Goal: Obtain resource: Obtain resource

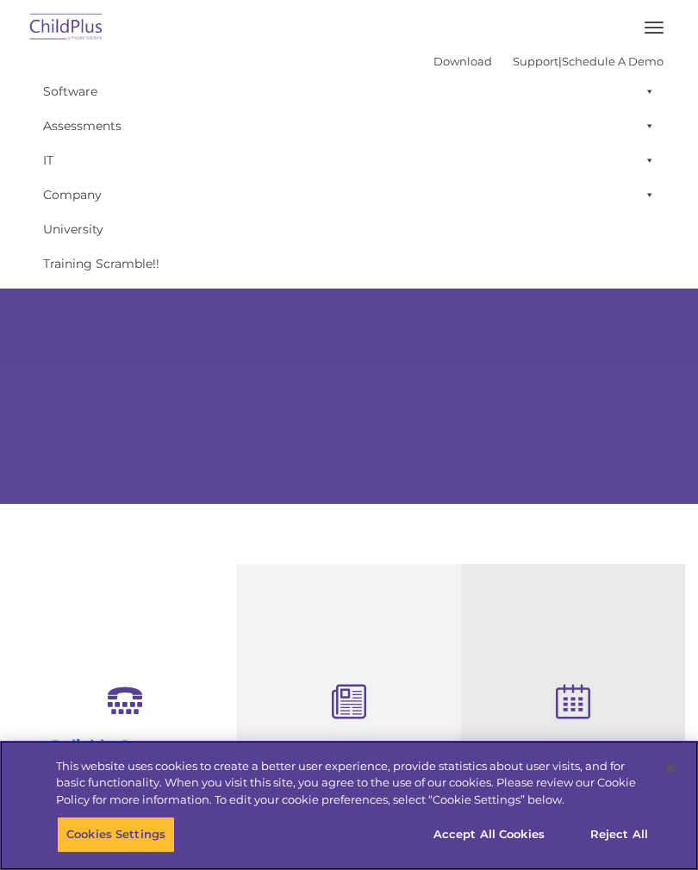
scroll to position [212, 0]
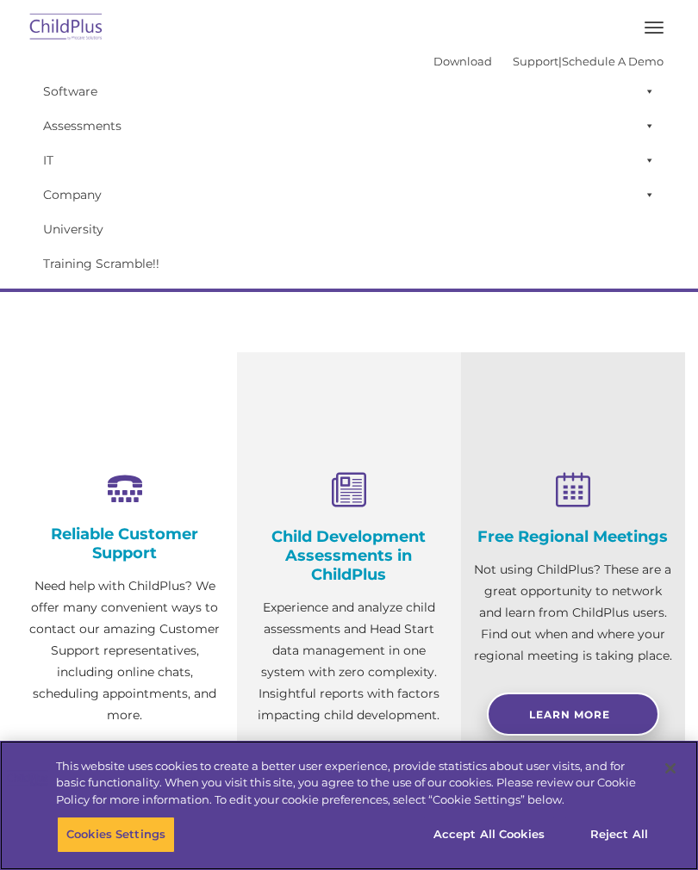
select select "MEDIUM"
click at [654, 84] on span at bounding box center [646, 91] width 17 height 34
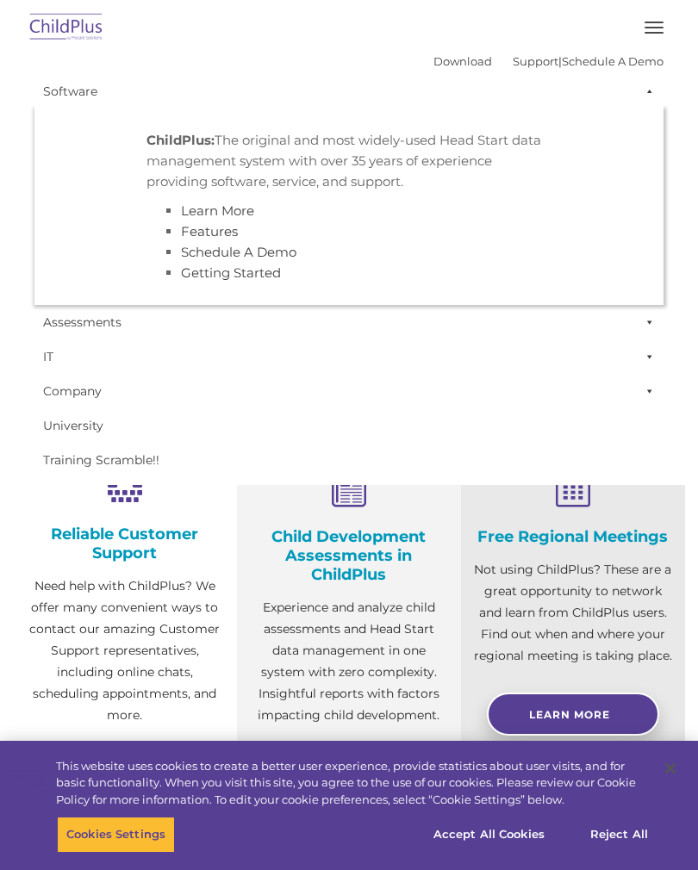
click at [637, 34] on button "button" at bounding box center [654, 28] width 36 height 28
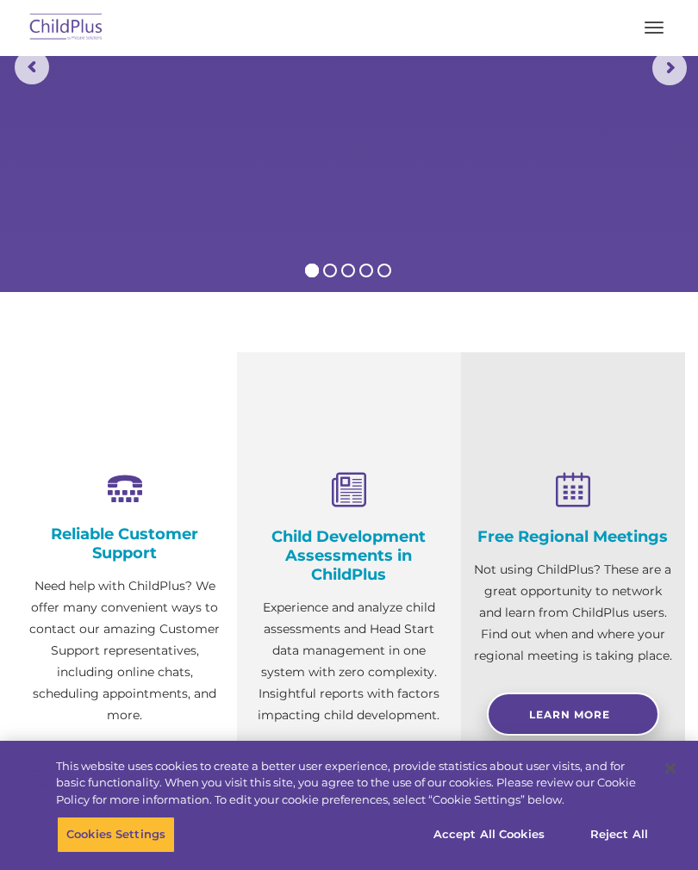
click at [657, 30] on button "button" at bounding box center [654, 28] width 36 height 28
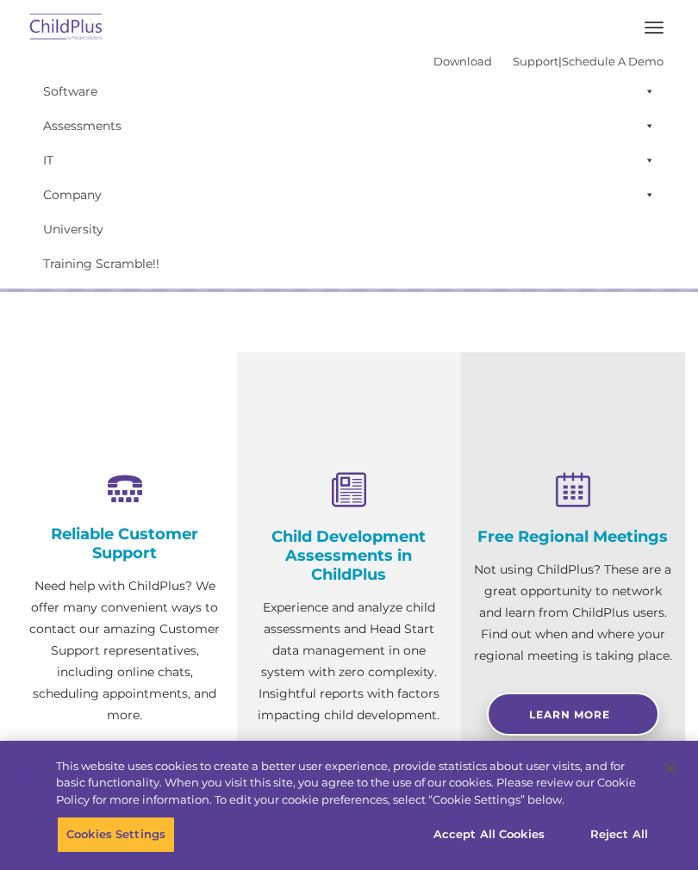
click at [433, 68] on link "Download" at bounding box center [462, 61] width 59 height 14
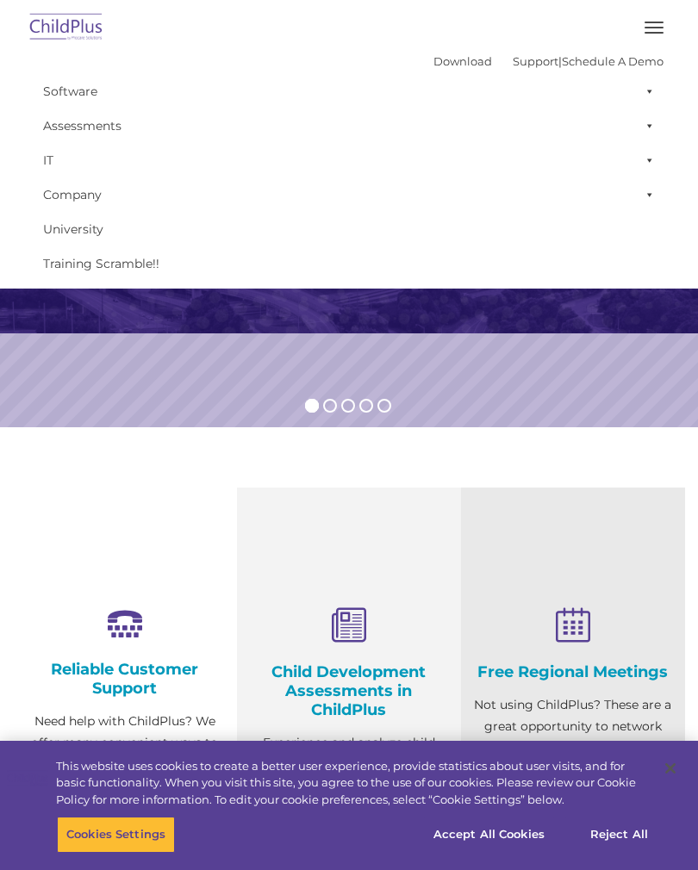
scroll to position [0, 0]
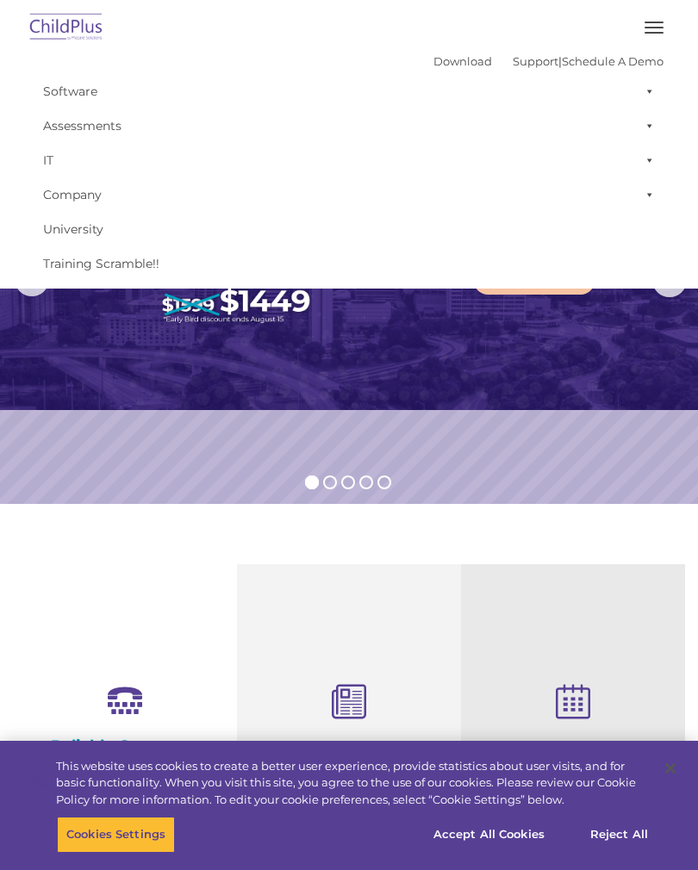
click at [660, 30] on button "button" at bounding box center [654, 28] width 36 height 28
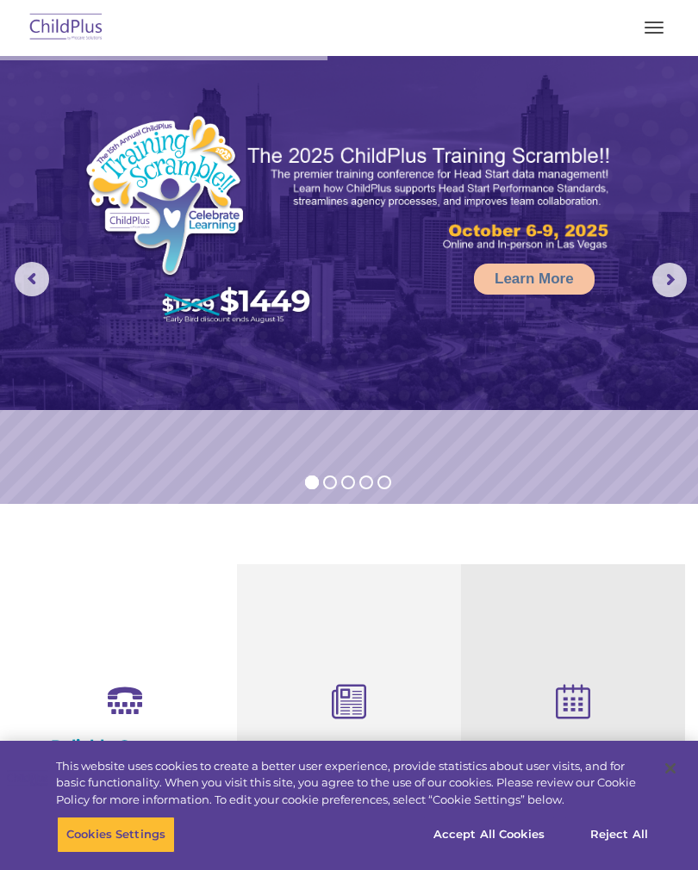
click at [656, 32] on span "button" at bounding box center [653, 33] width 19 height 2
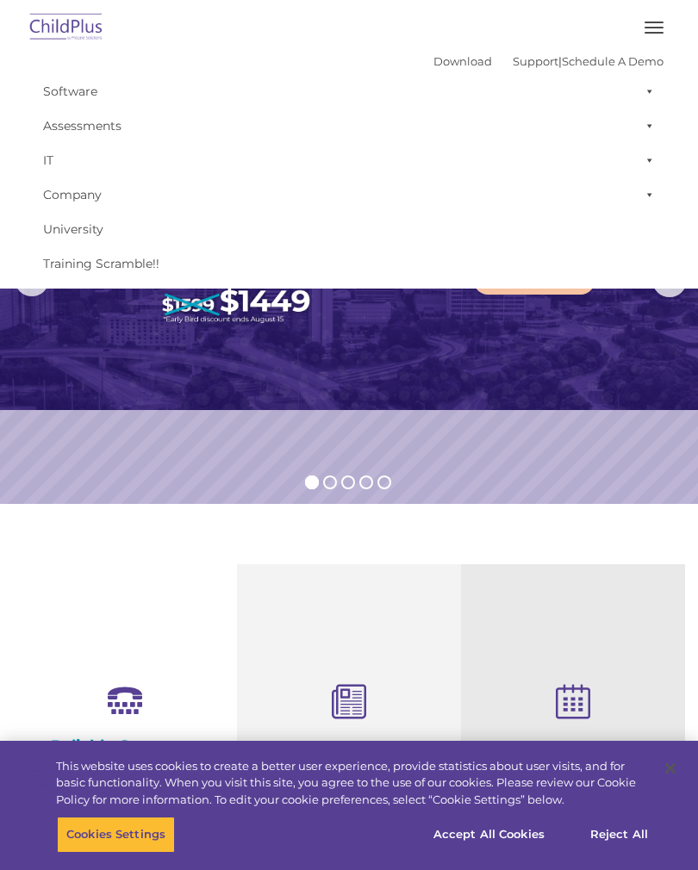
click at [75, 34] on img at bounding box center [66, 28] width 81 height 40
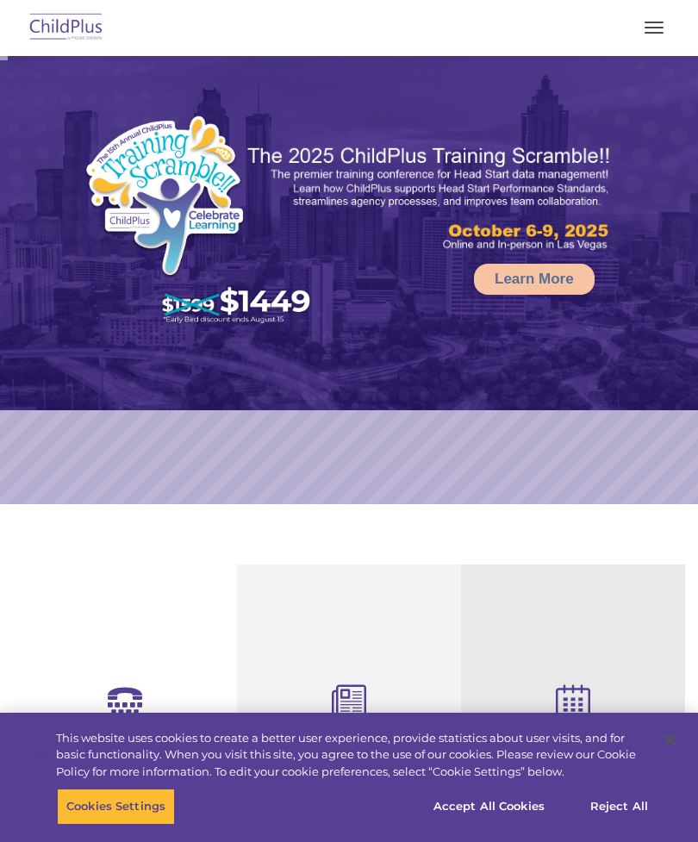
scroll to position [1024, 0]
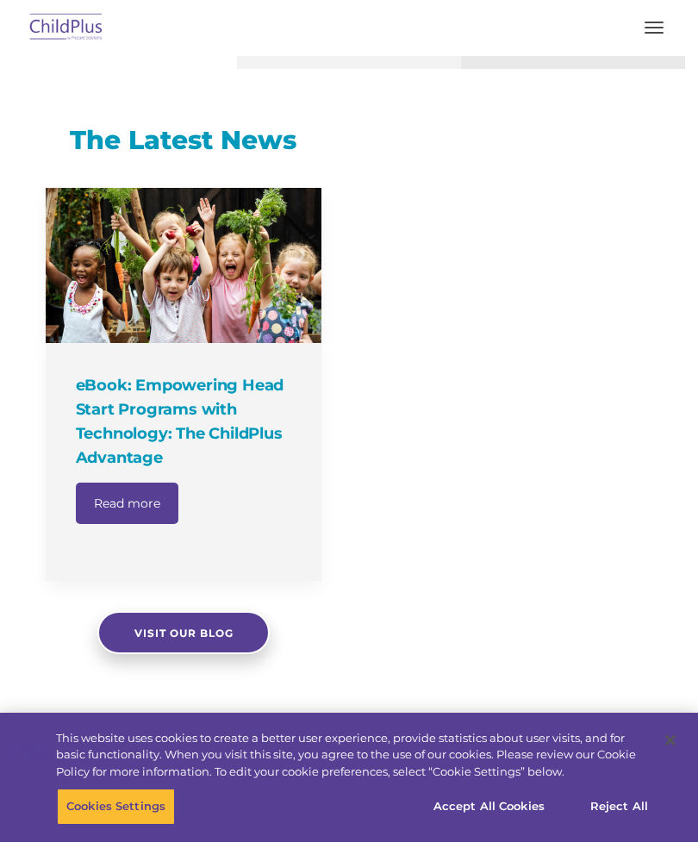
select select "MEDIUM"
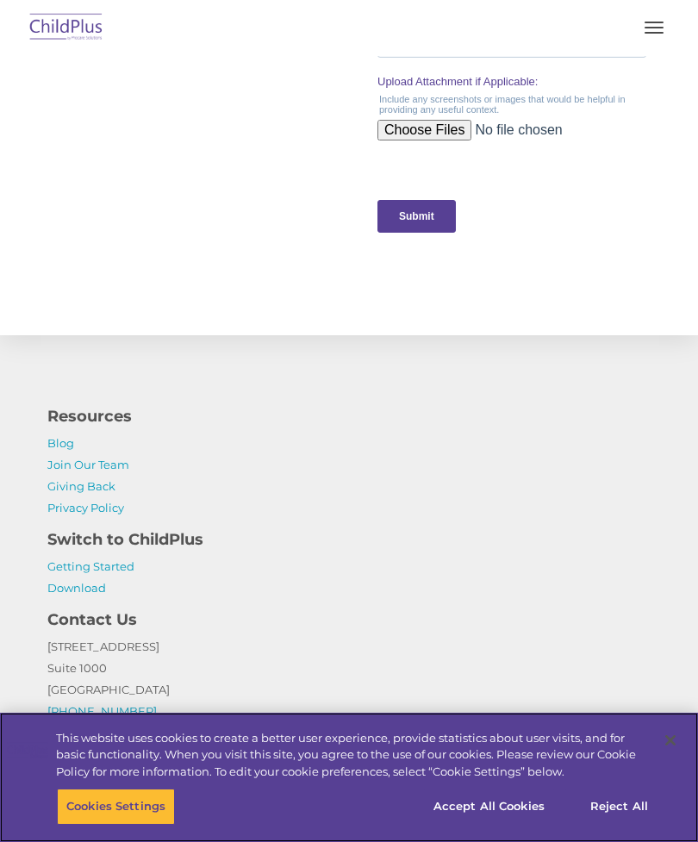
scroll to position [1932, 0]
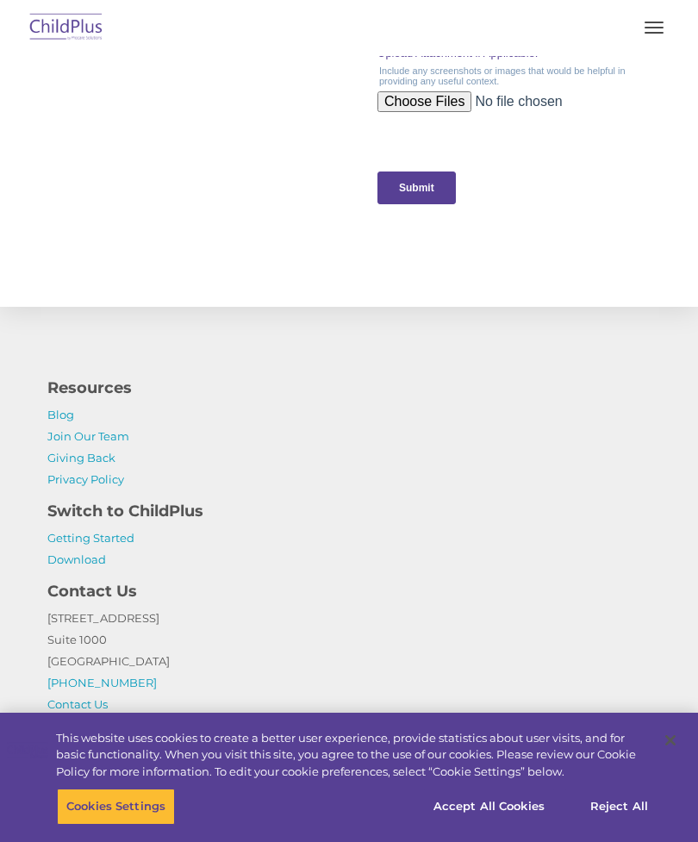
click at [119, 532] on link "Getting Started" at bounding box center [90, 538] width 87 height 14
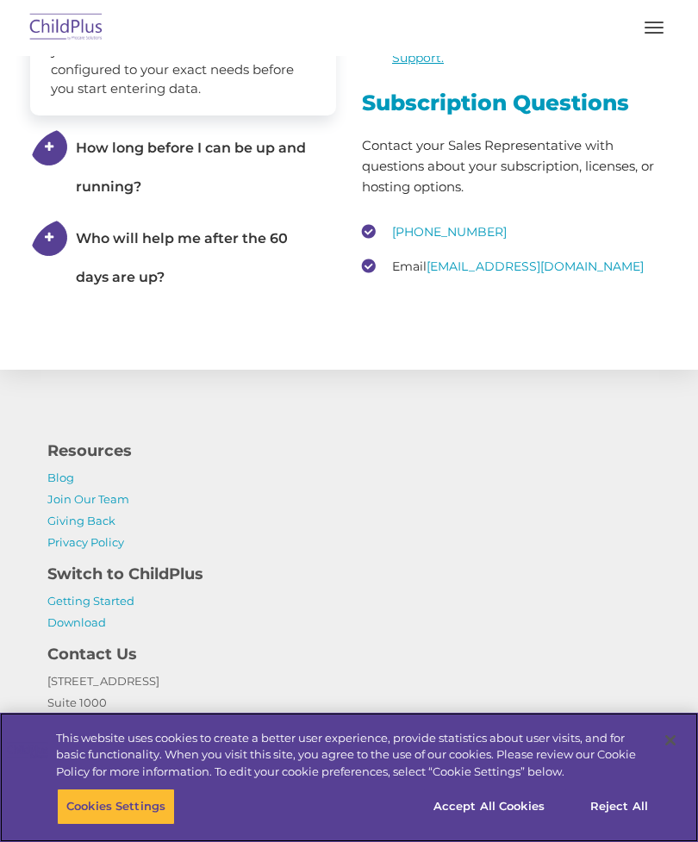
scroll to position [3372, 0]
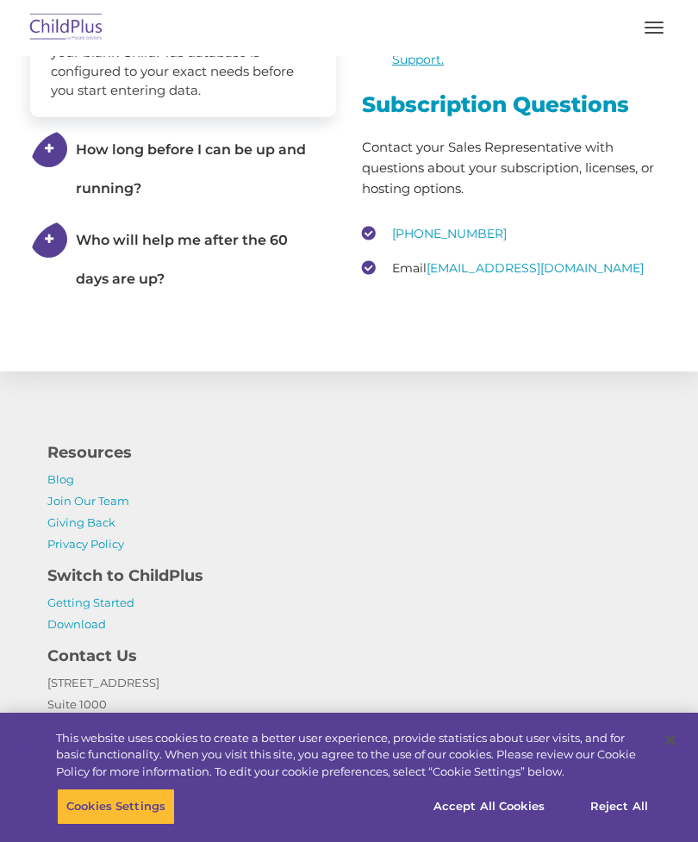
click at [85, 630] on link "Download" at bounding box center [76, 624] width 59 height 14
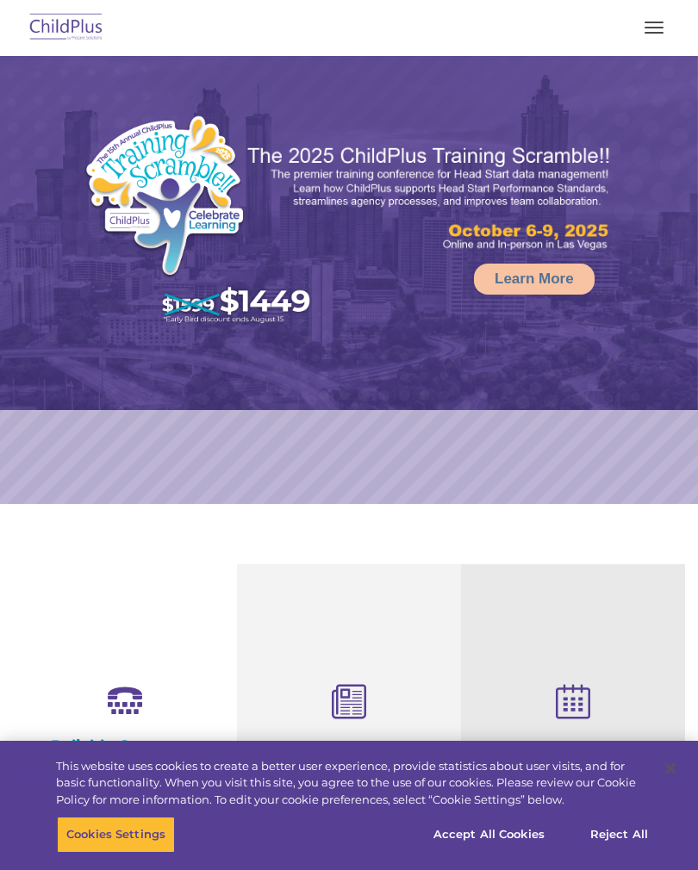
select select "MEDIUM"
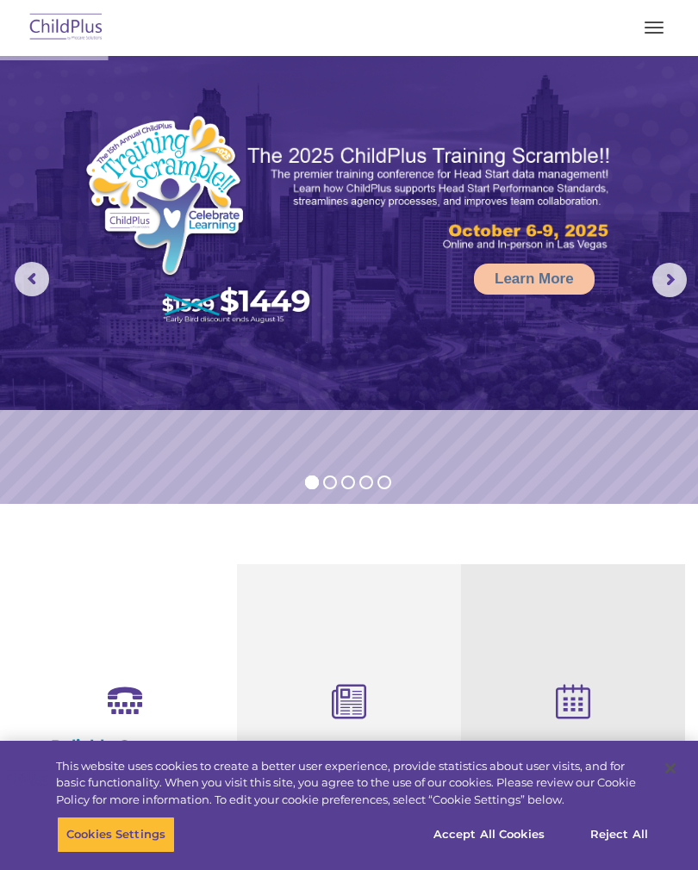
click at [662, 29] on button "button" at bounding box center [654, 28] width 36 height 28
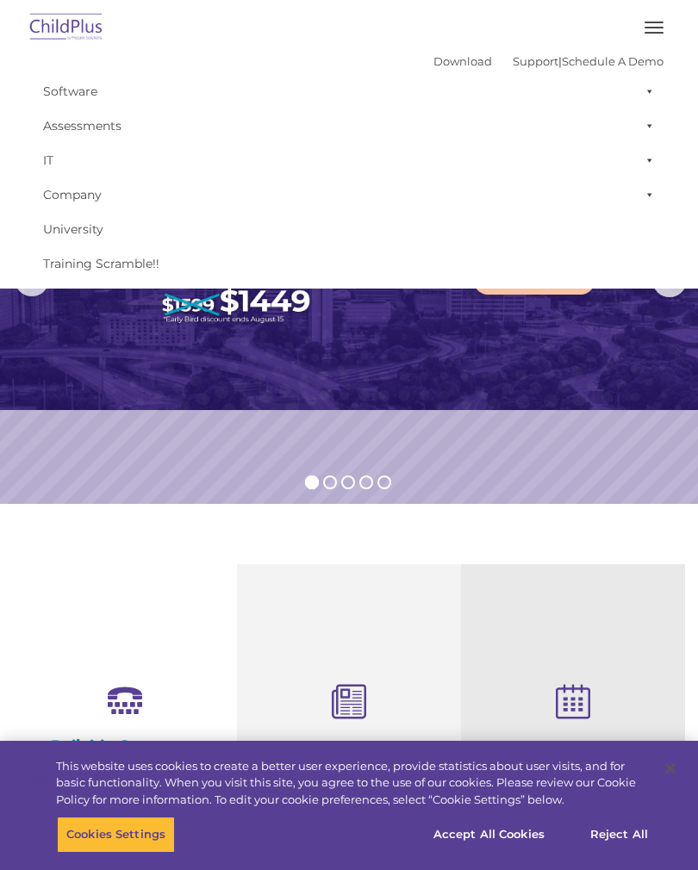
click at [644, 94] on span at bounding box center [646, 91] width 17 height 34
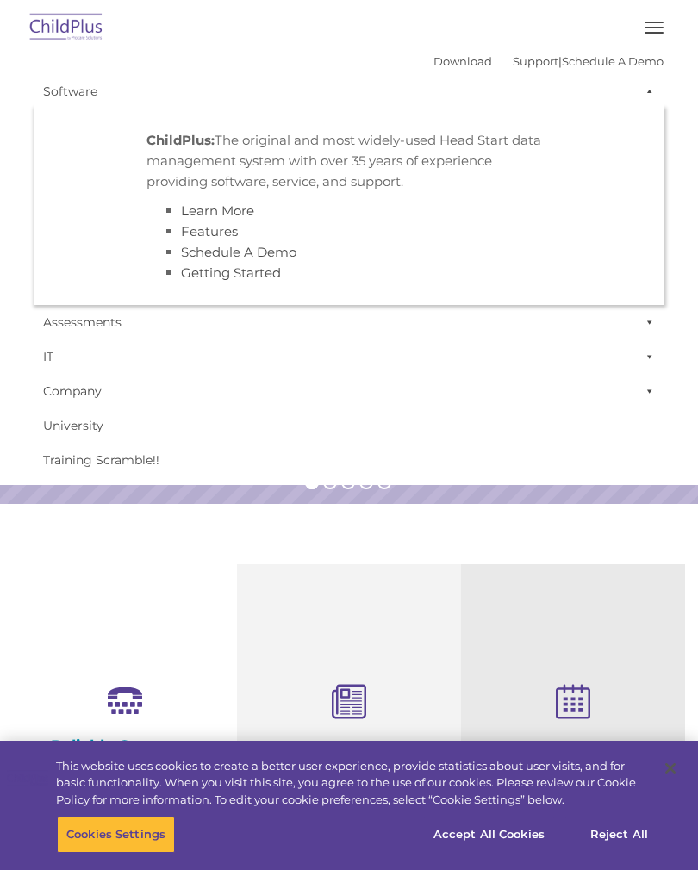
click at [654, 317] on span at bounding box center [646, 322] width 17 height 34
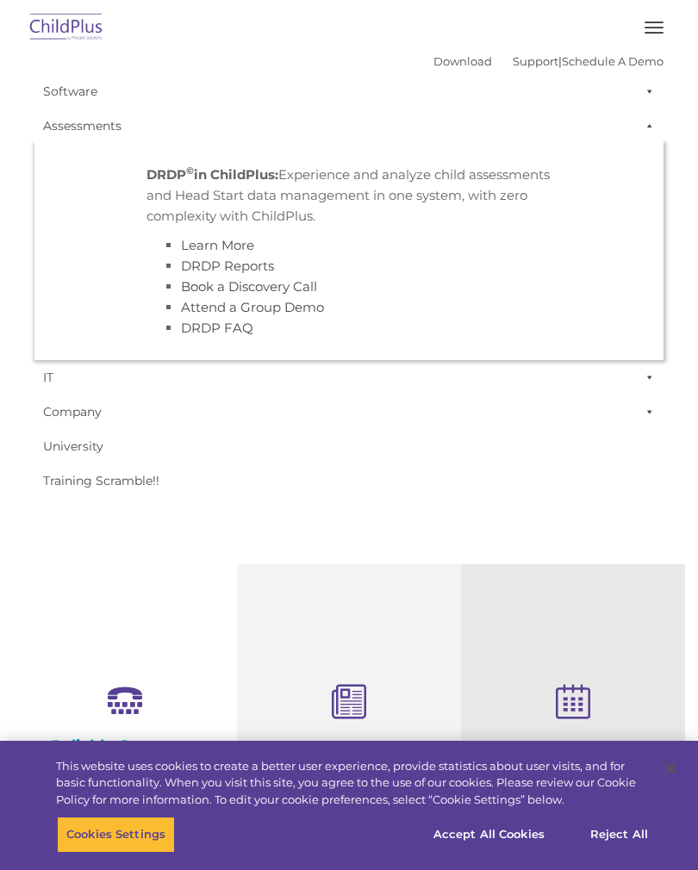
click at [654, 369] on span at bounding box center [646, 377] width 17 height 34
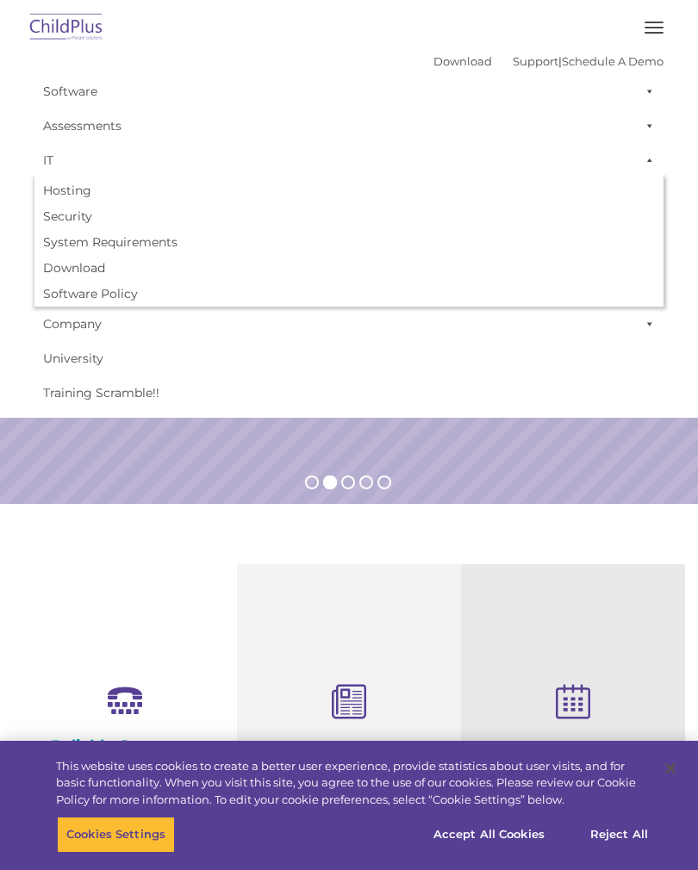
click at [650, 322] on span at bounding box center [646, 324] width 17 height 34
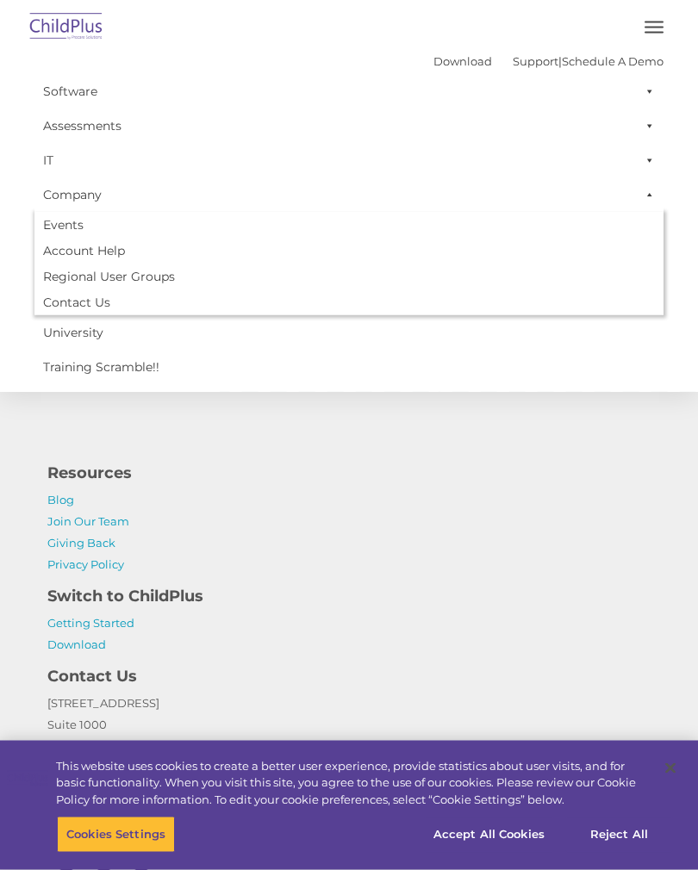
scroll to position [1846, 0]
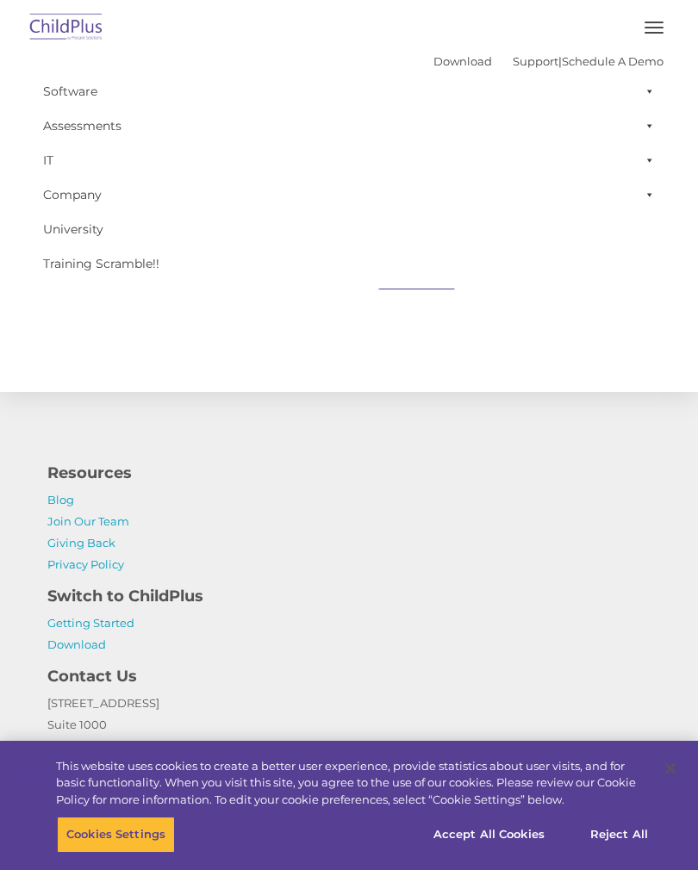
click at [119, 625] on link "Getting Started" at bounding box center [90, 623] width 87 height 14
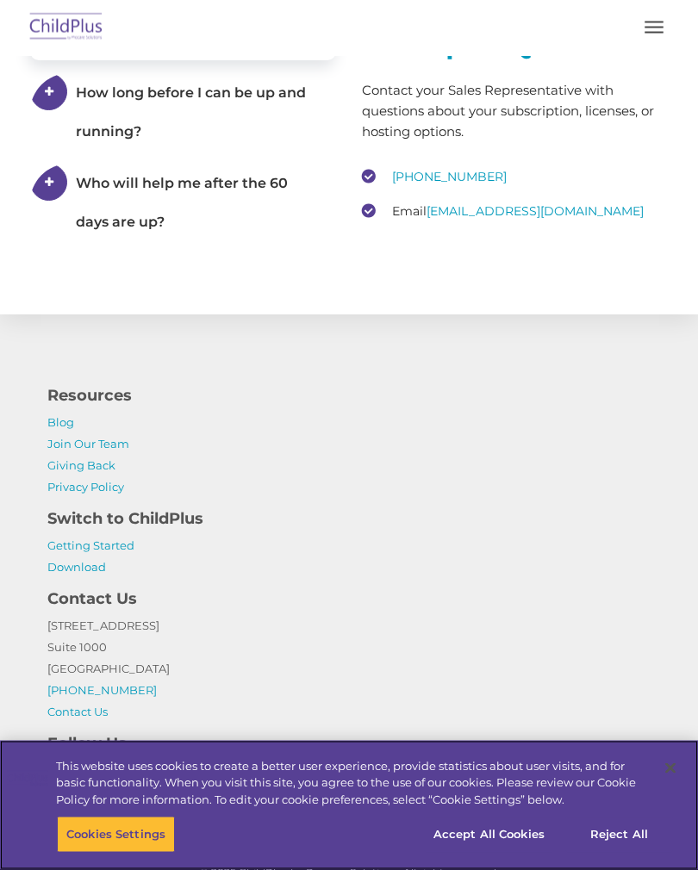
scroll to position [3438, 0]
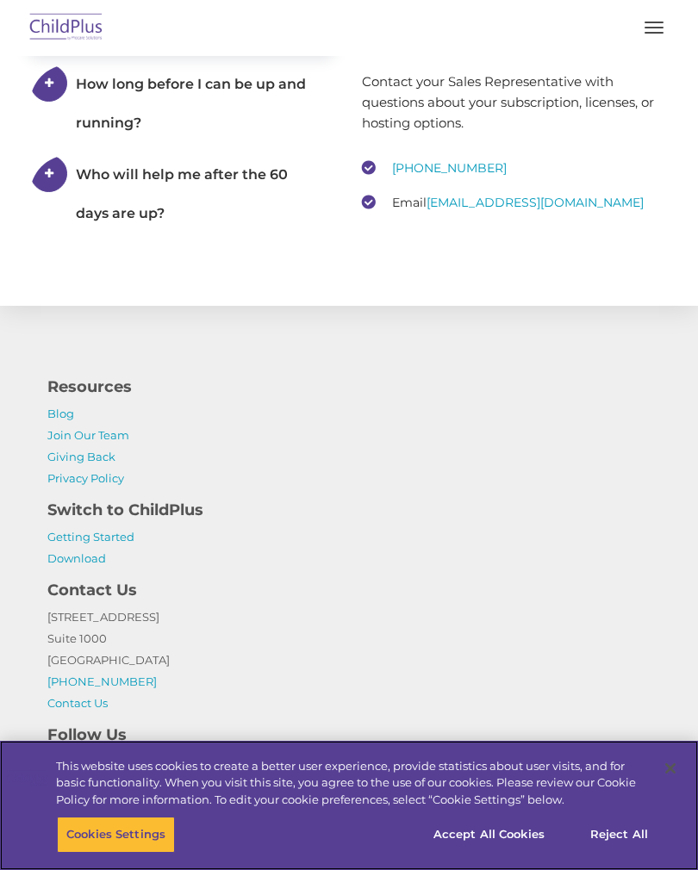
click at [464, 853] on button "Accept All Cookies" at bounding box center [489, 835] width 130 height 36
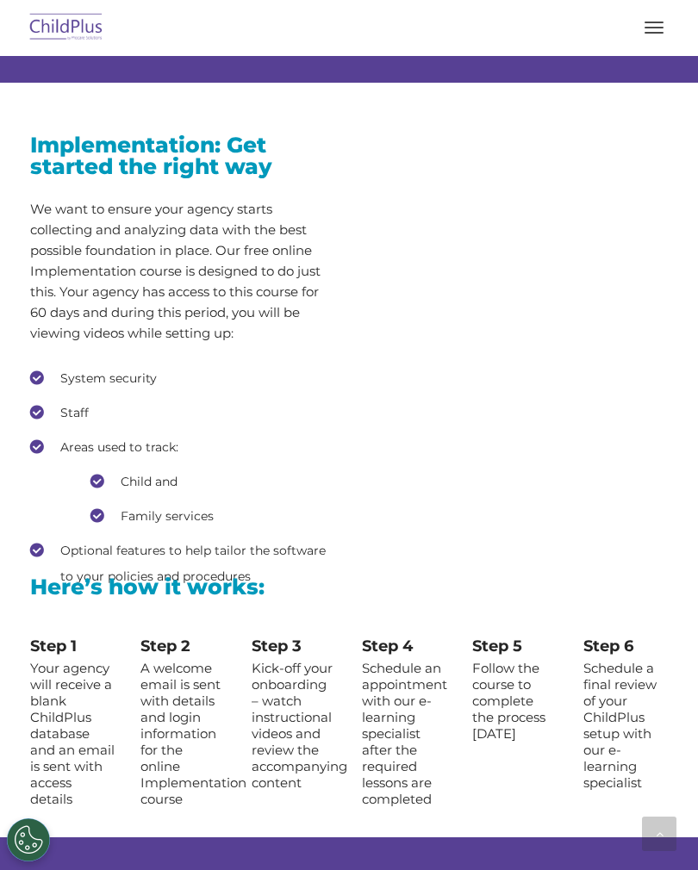
scroll to position [2031, 0]
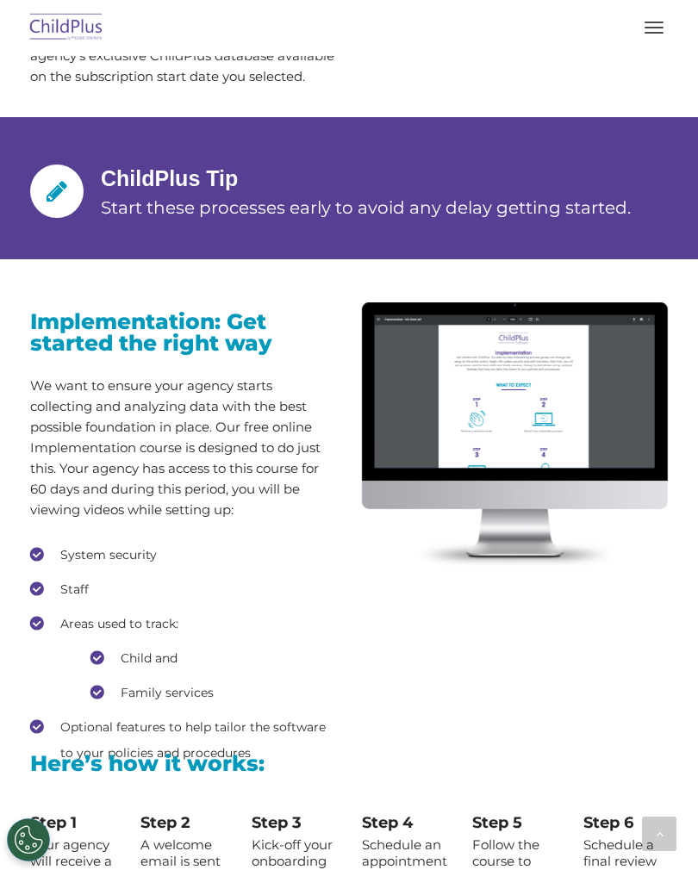
click at [400, 410] on img at bounding box center [515, 435] width 306 height 266
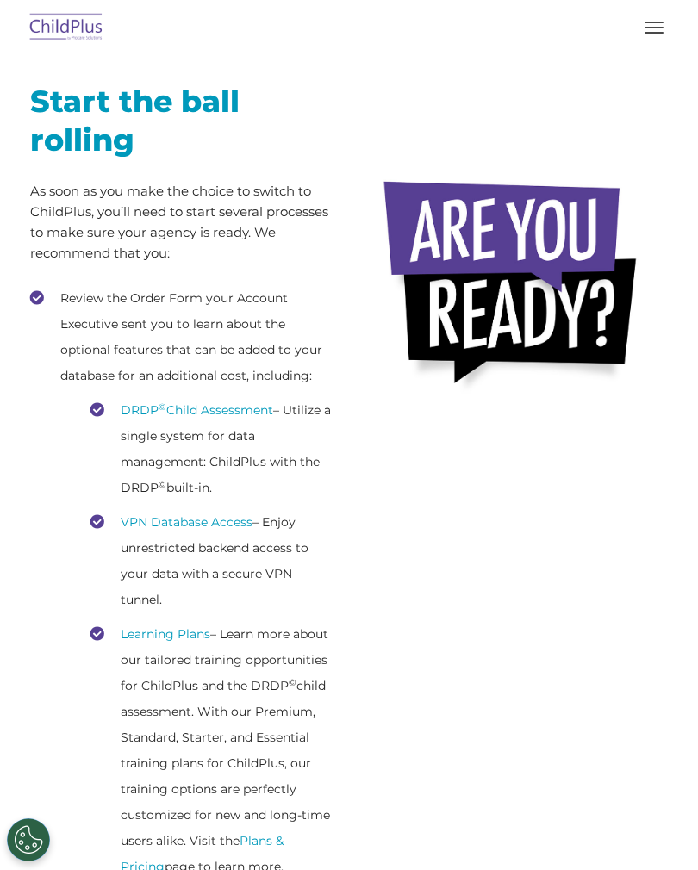
scroll to position [0, 0]
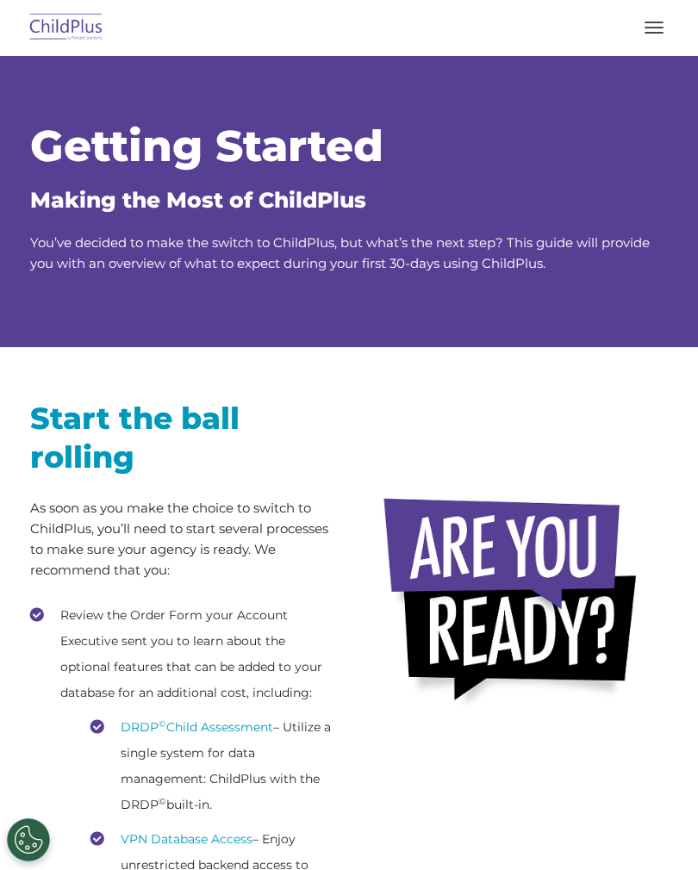
click at [654, 26] on button "button" at bounding box center [654, 28] width 36 height 28
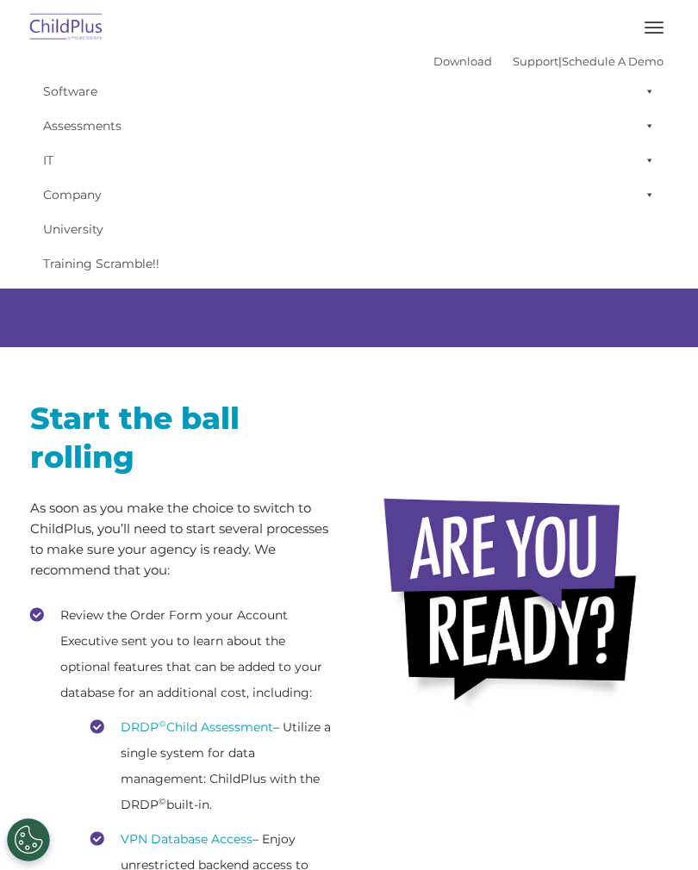
click at [649, 199] on span at bounding box center [646, 194] width 17 height 34
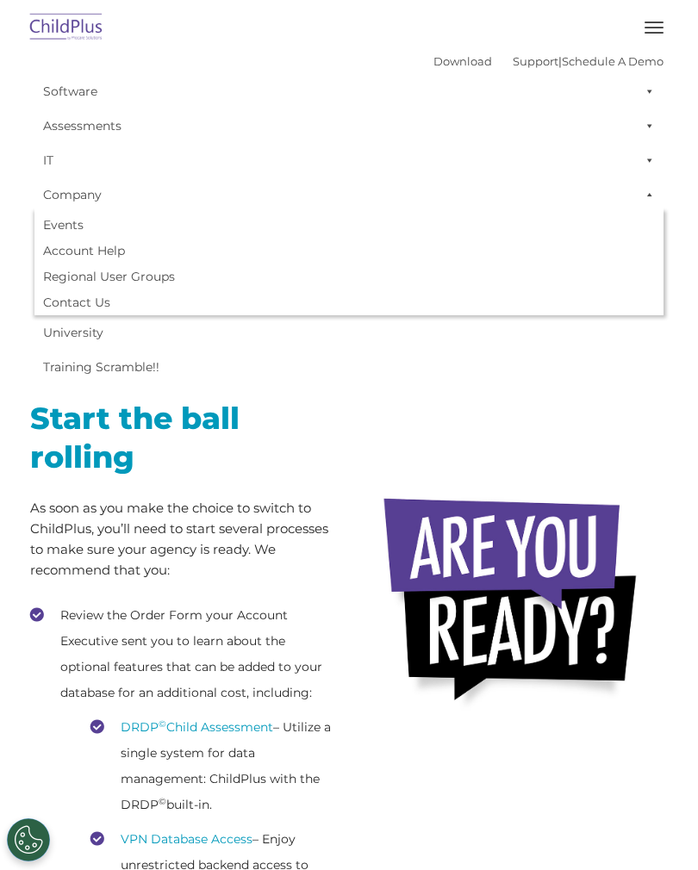
click at [646, 152] on span at bounding box center [646, 160] width 17 height 34
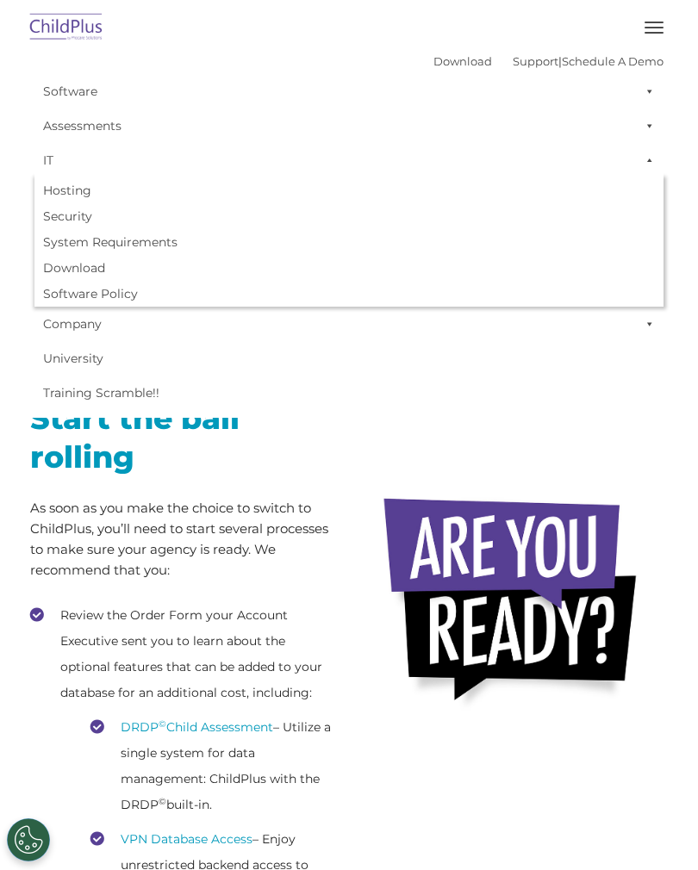
click at [647, 127] on span at bounding box center [646, 126] width 17 height 34
